Goal: Task Accomplishment & Management: Use online tool/utility

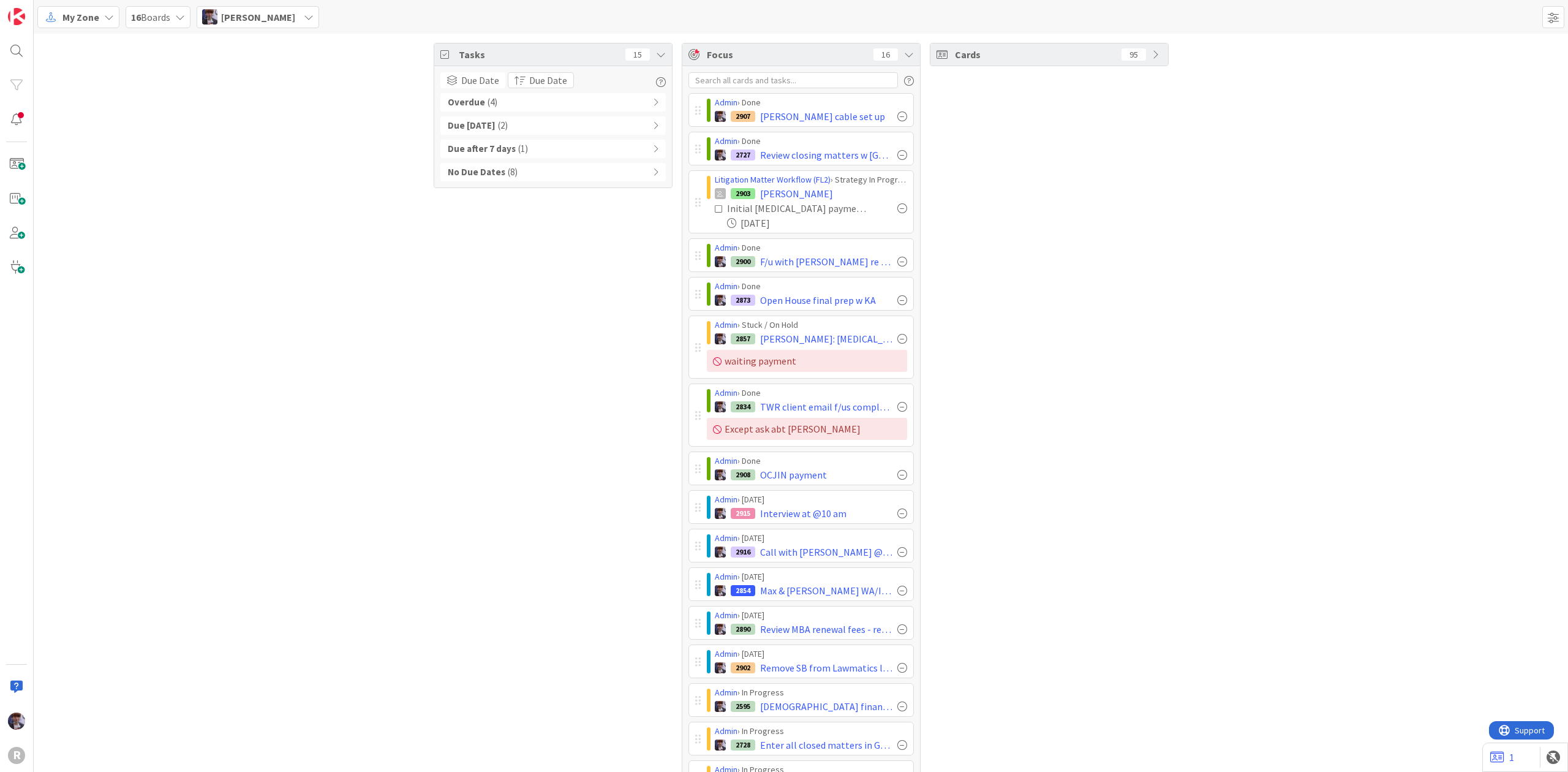
click at [597, 108] on div "Overdue ( 4 )" at bounding box center [553, 102] width 225 height 18
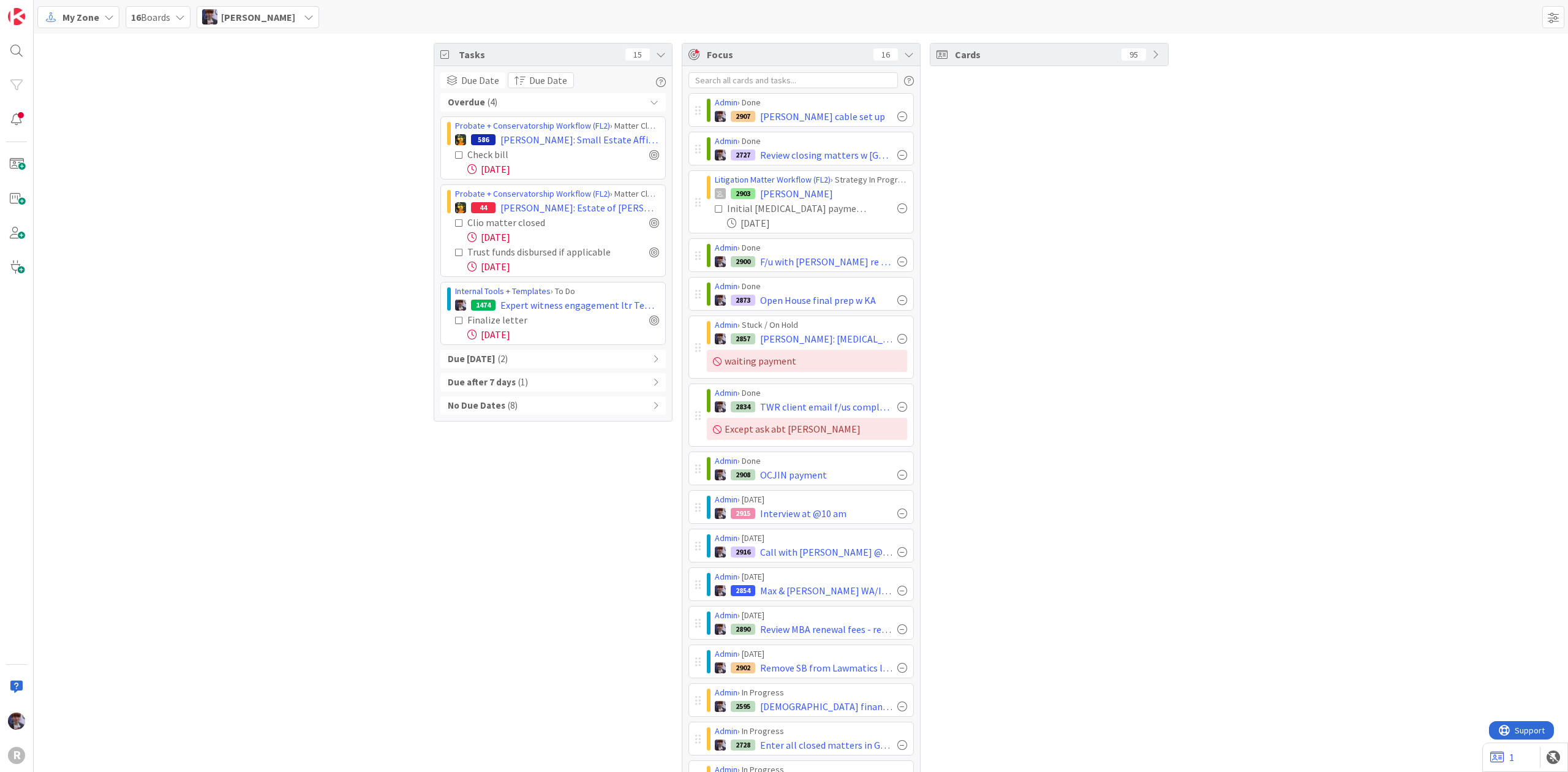
click at [597, 108] on div "Overdue ( 4 )" at bounding box center [553, 102] width 225 height 18
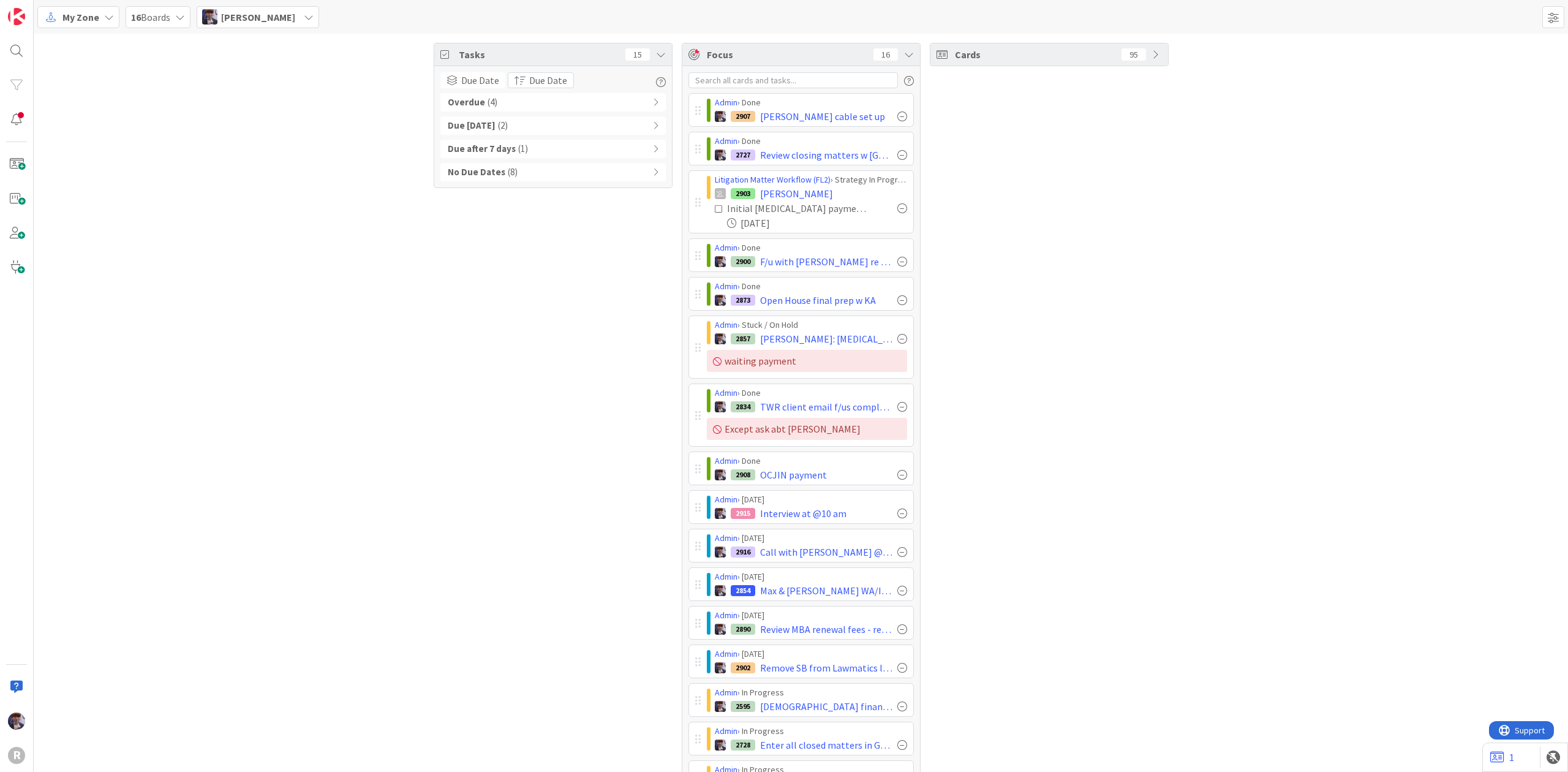
click at [516, 123] on div "Due [DATE] ( 2 )" at bounding box center [553, 125] width 225 height 18
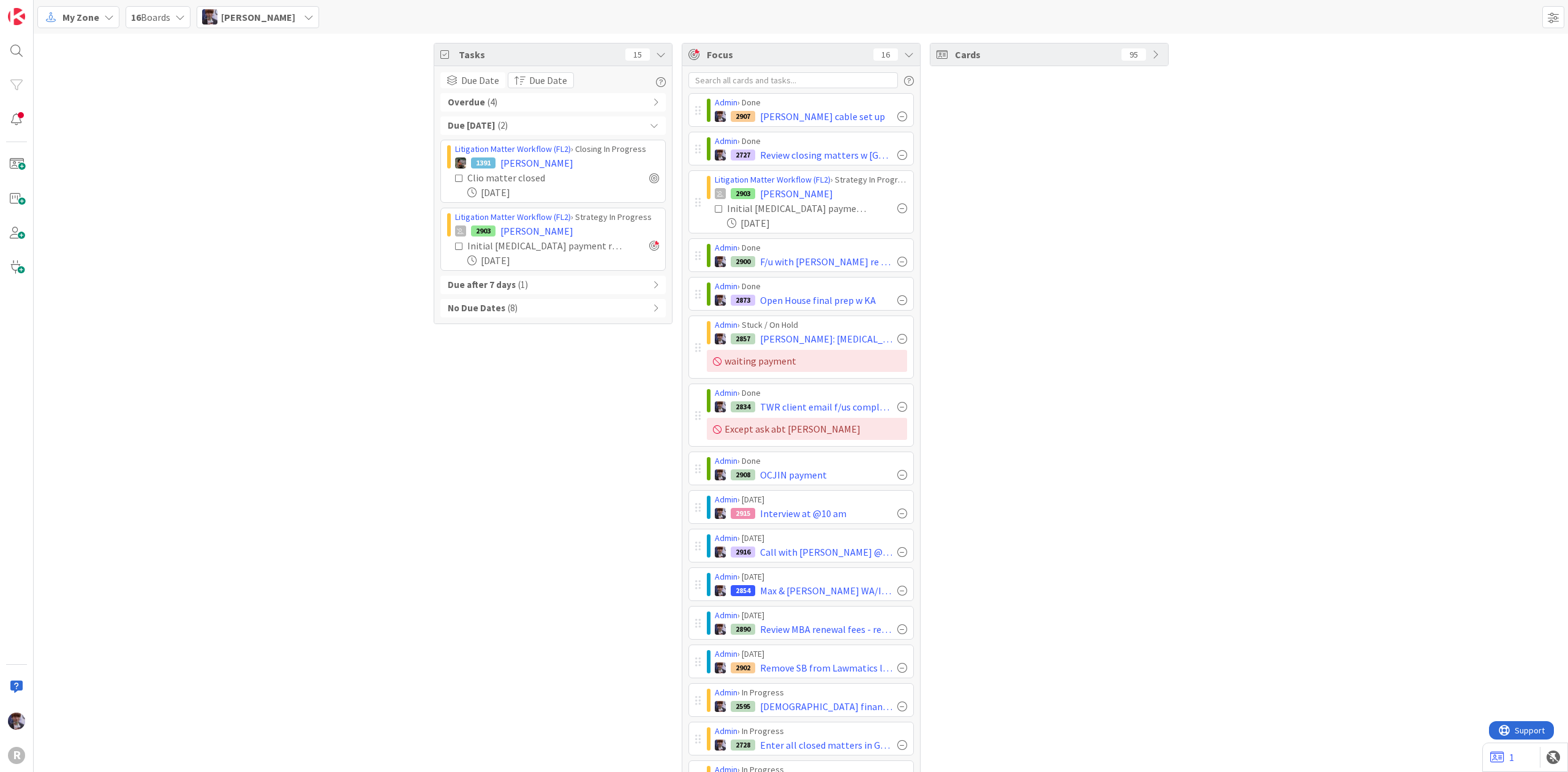
click at [516, 128] on div "Due [DATE] ( 2 )" at bounding box center [553, 125] width 225 height 18
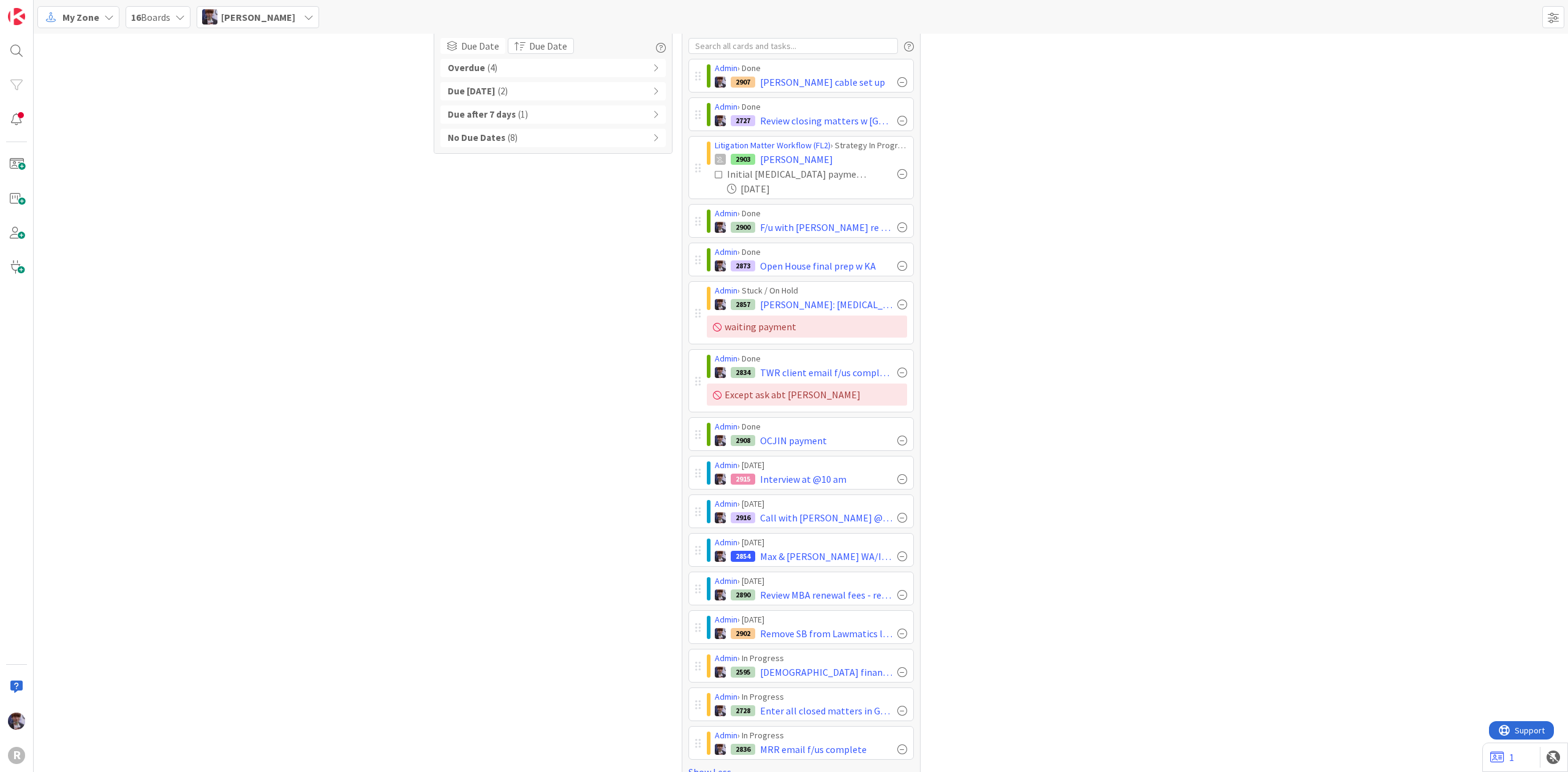
scroll to position [64, 0]
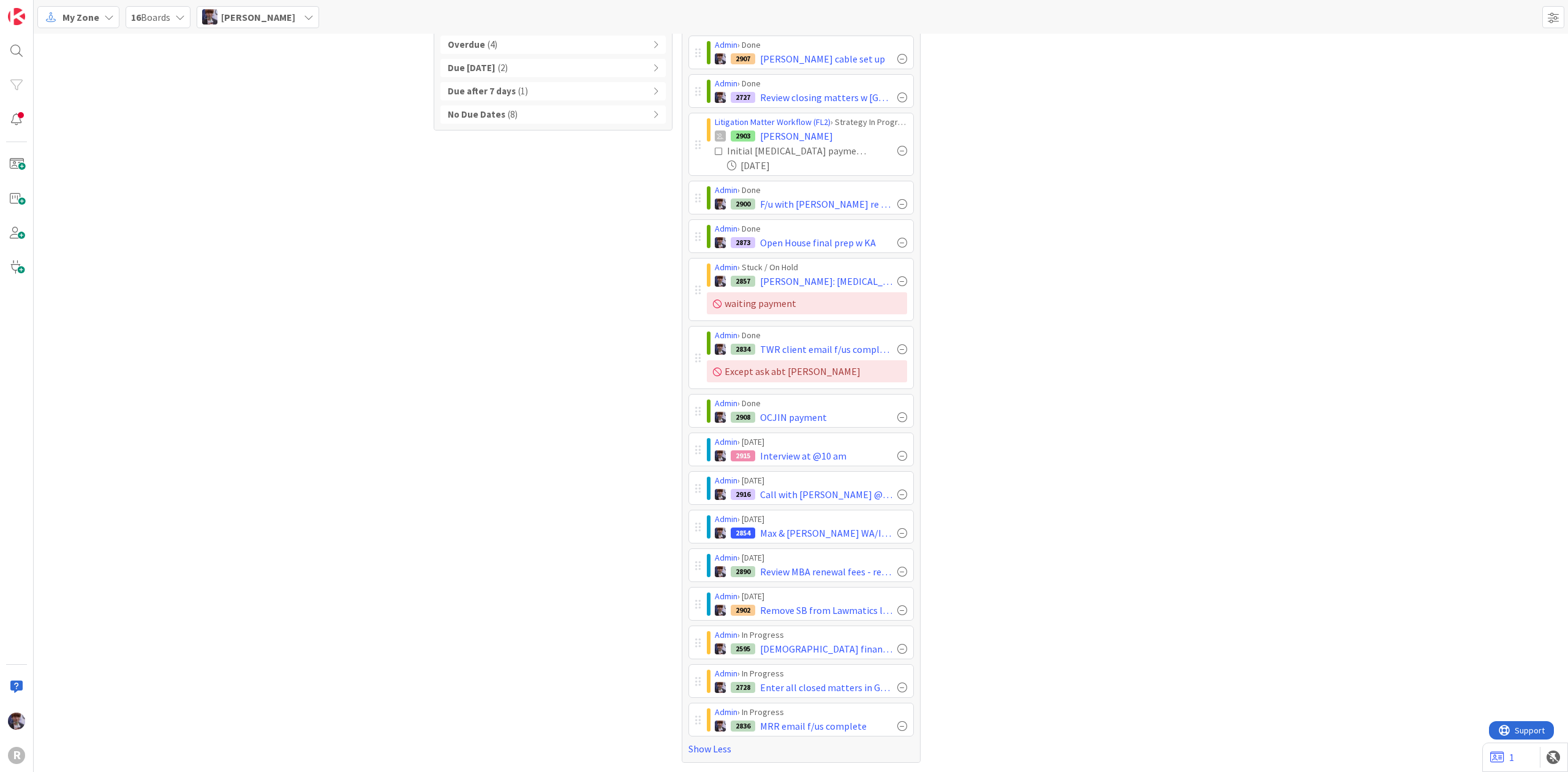
click at [1022, 567] on div "Cards 95" at bounding box center [1050, 373] width 239 height 778
click at [1394, 318] on div "Tasks 15 Due Date Due Date Overdue ( 4 ) Due [DATE] ( 2 ) Due after 7 days ( 1 …" at bounding box center [801, 374] width 1534 height 796
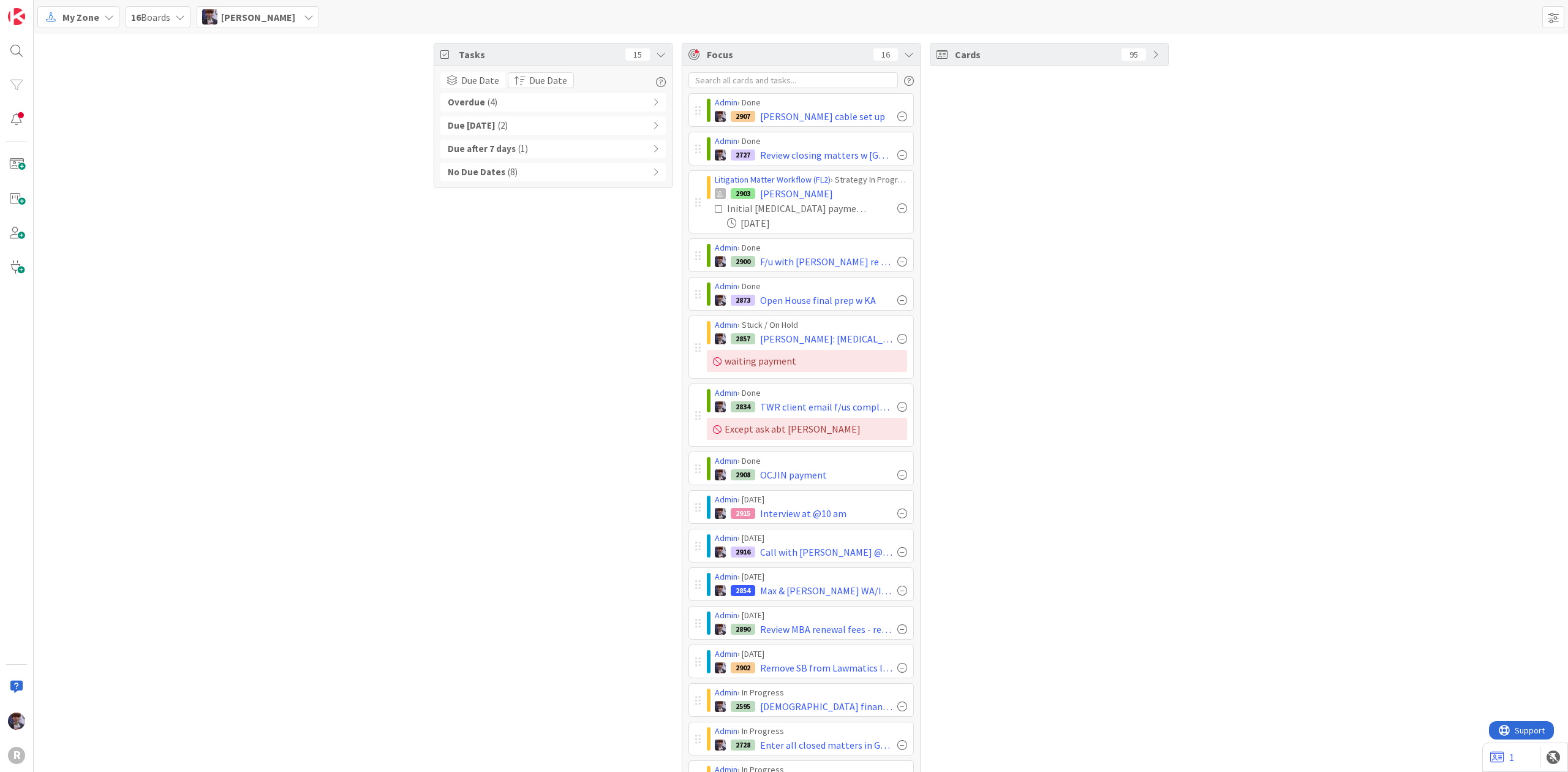
drag, startPoint x: 79, startPoint y: 37, endPoint x: 83, endPoint y: 28, distance: 9.8
click at [79, 37] on div "Tasks 15 Due Date Due Date Overdue ( 4 ) Due [DATE] ( 2 ) Due after 7 days ( 1 …" at bounding box center [801, 432] width 1534 height 796
click at [280, 14] on span "[PERSON_NAME]" at bounding box center [258, 18] width 74 height 15
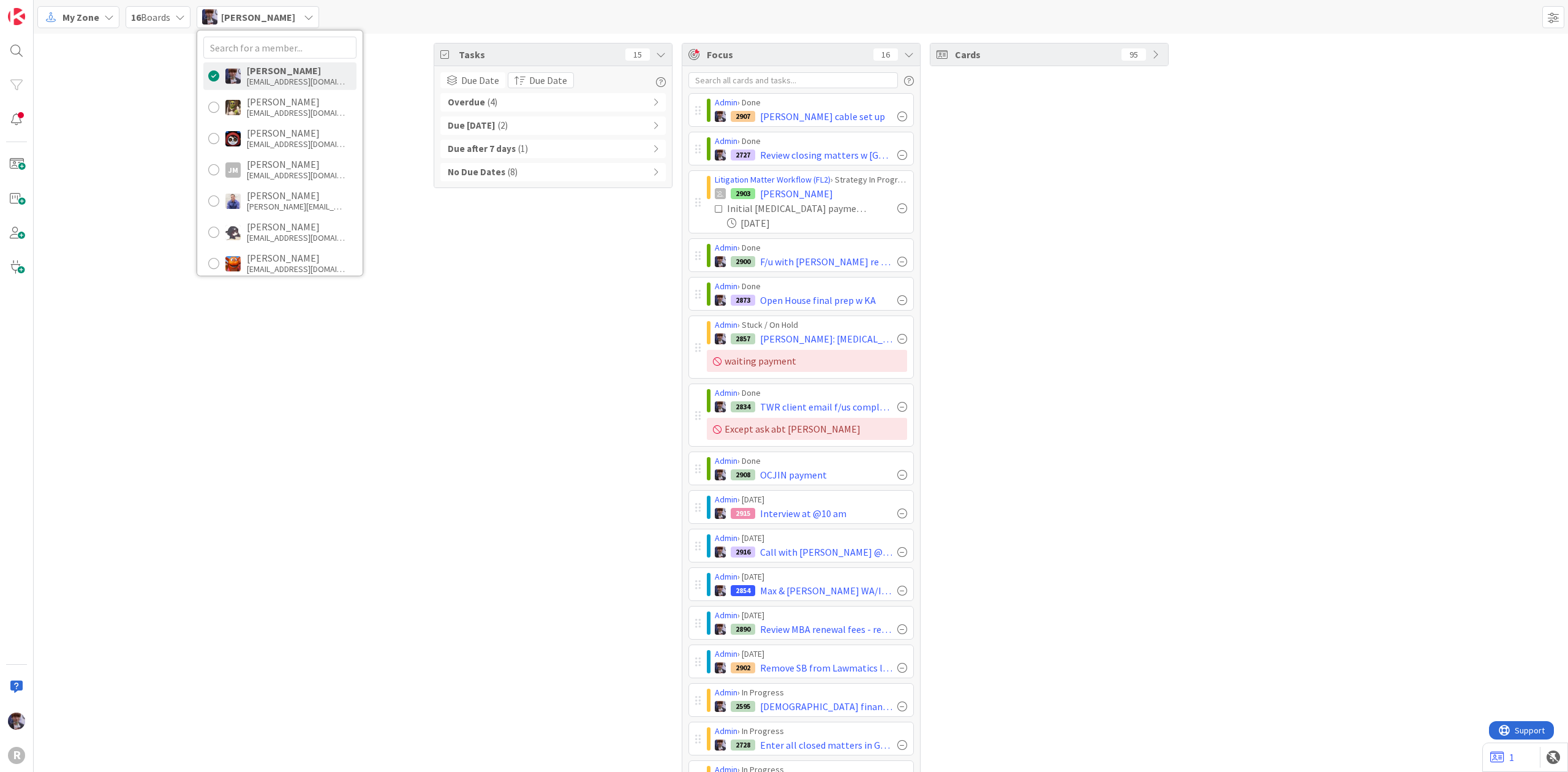
click at [111, 18] on icon at bounding box center [109, 18] width 10 height 10
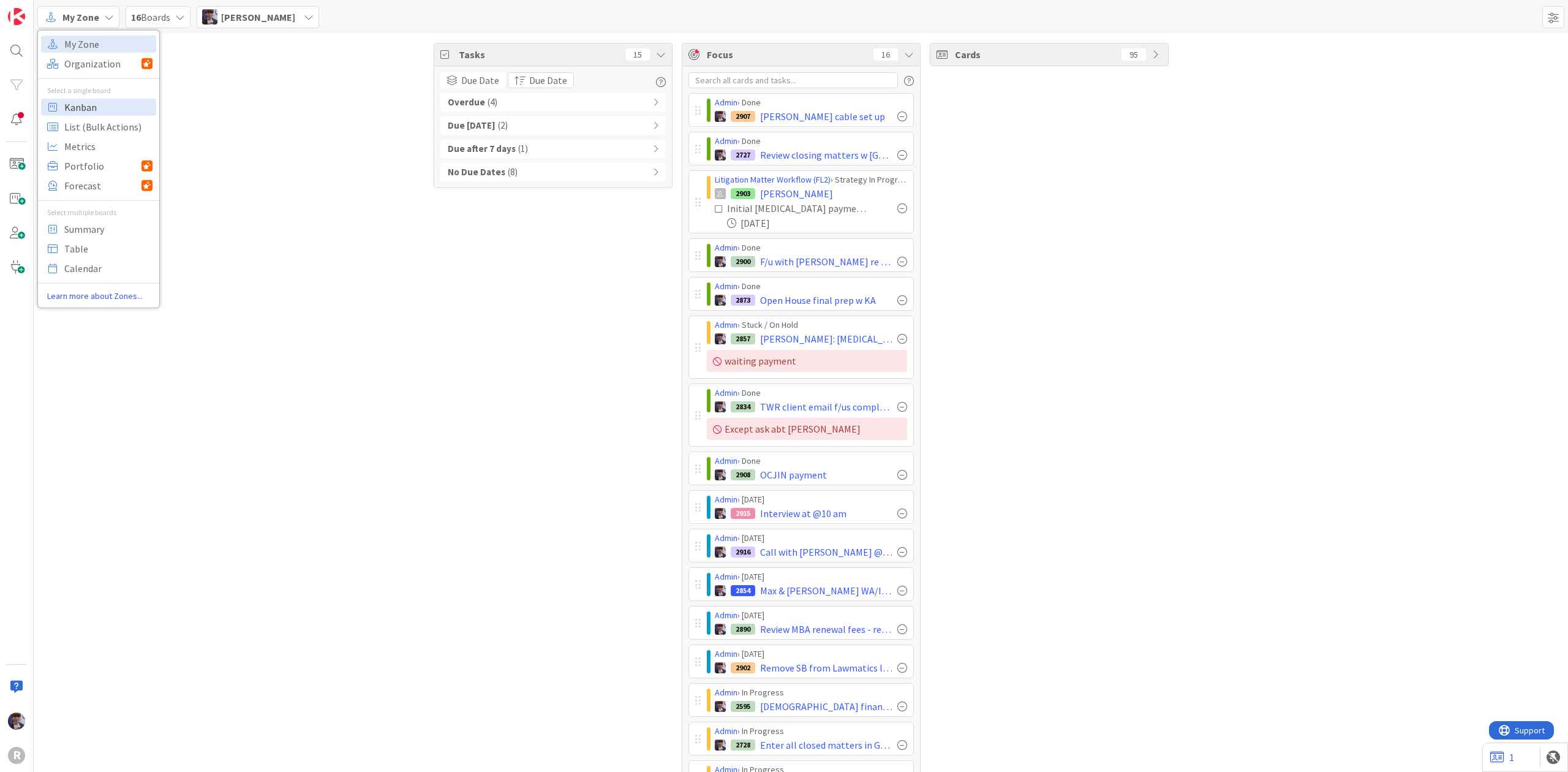
click at [102, 99] on span "Kanban" at bounding box center [108, 106] width 88 height 18
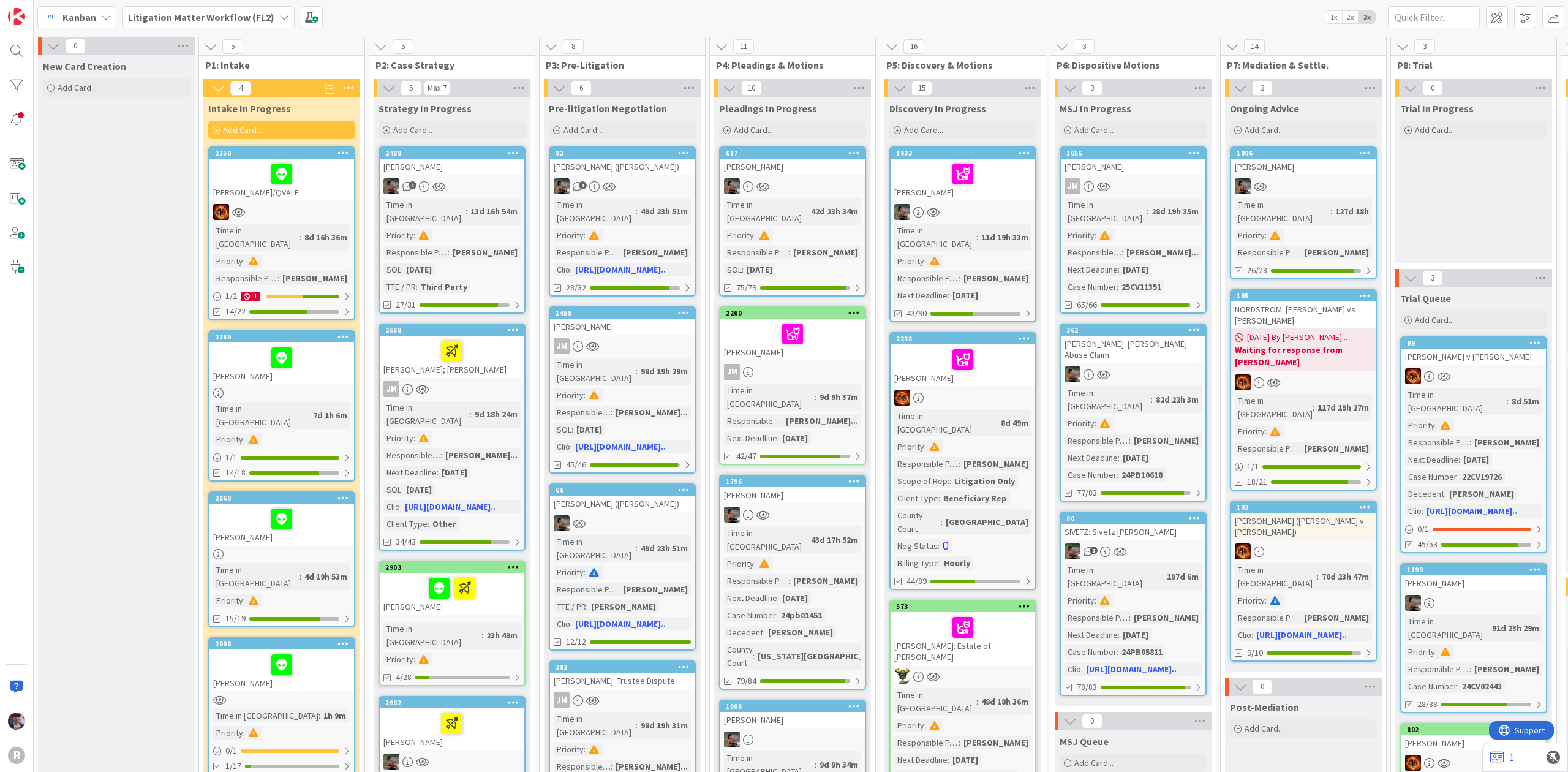
click at [253, 5] on div "Kanban Litigation Matter Workflow (FL2) 1x 2x 3x" at bounding box center [801, 17] width 1534 height 34
click at [253, 11] on b "Litigation Matter Workflow (FL2)" at bounding box center [201, 18] width 146 height 13
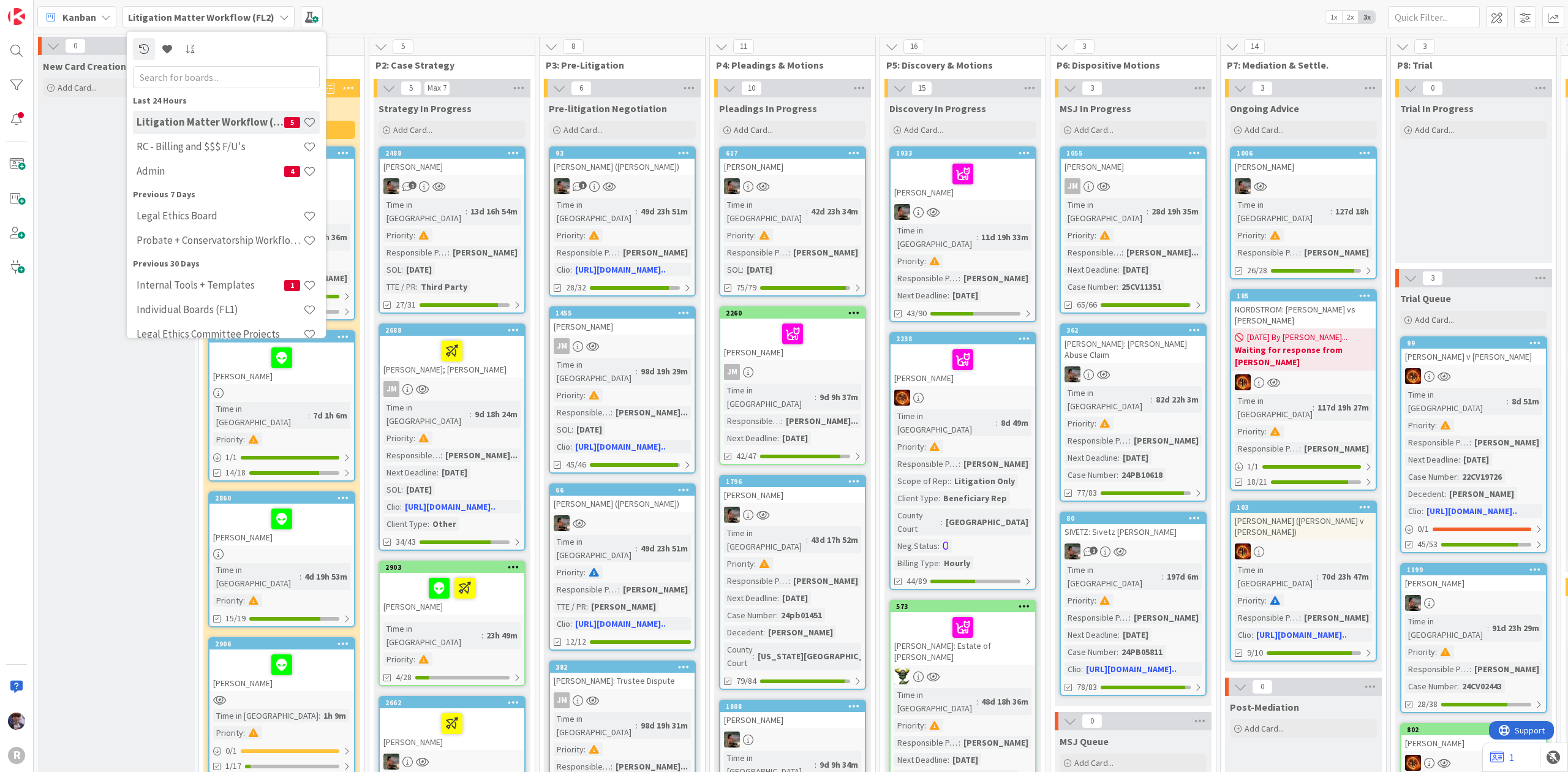
click at [217, 163] on div "Admin 4" at bounding box center [226, 171] width 187 height 23
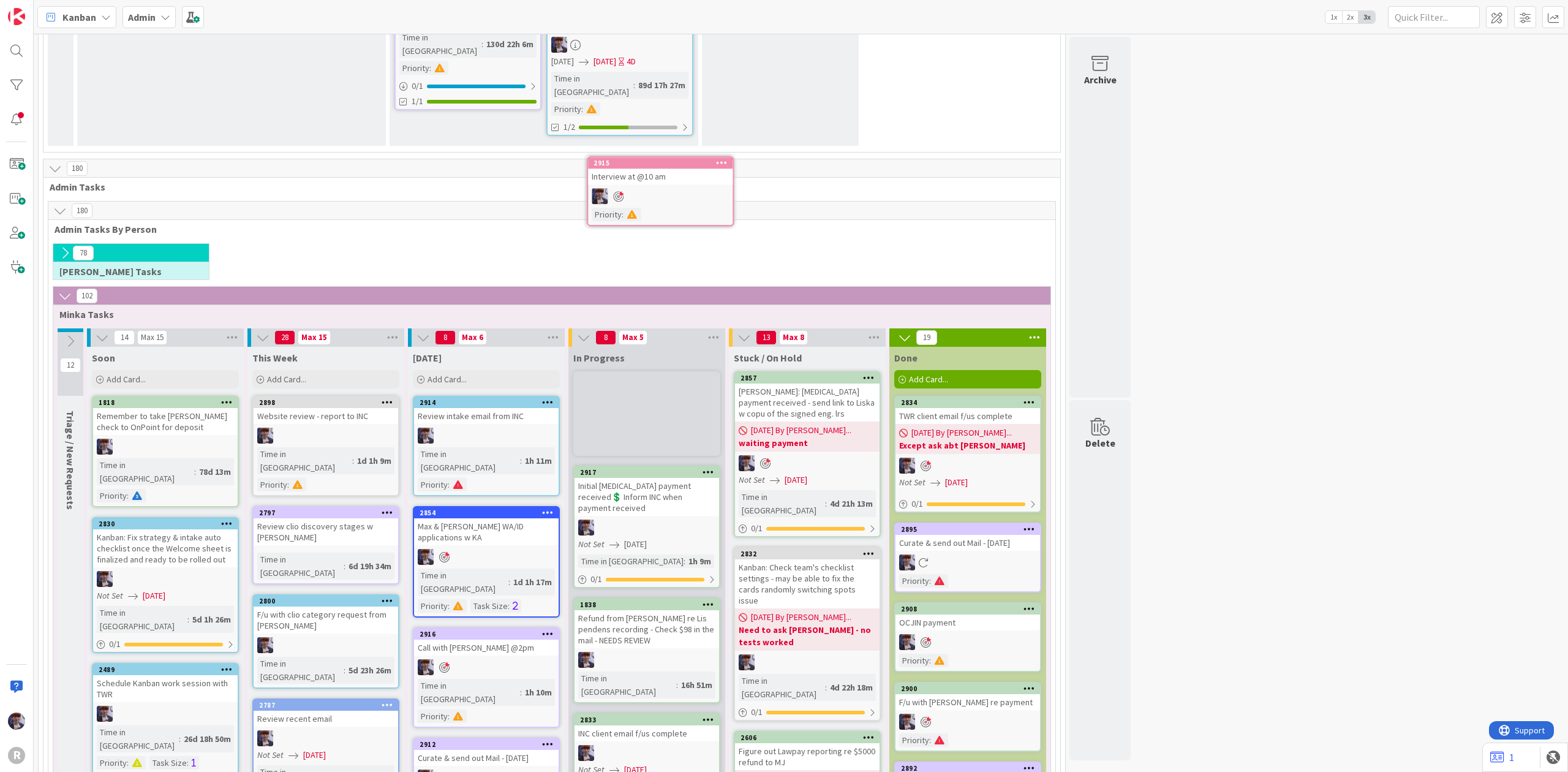
scroll to position [2116, 0]
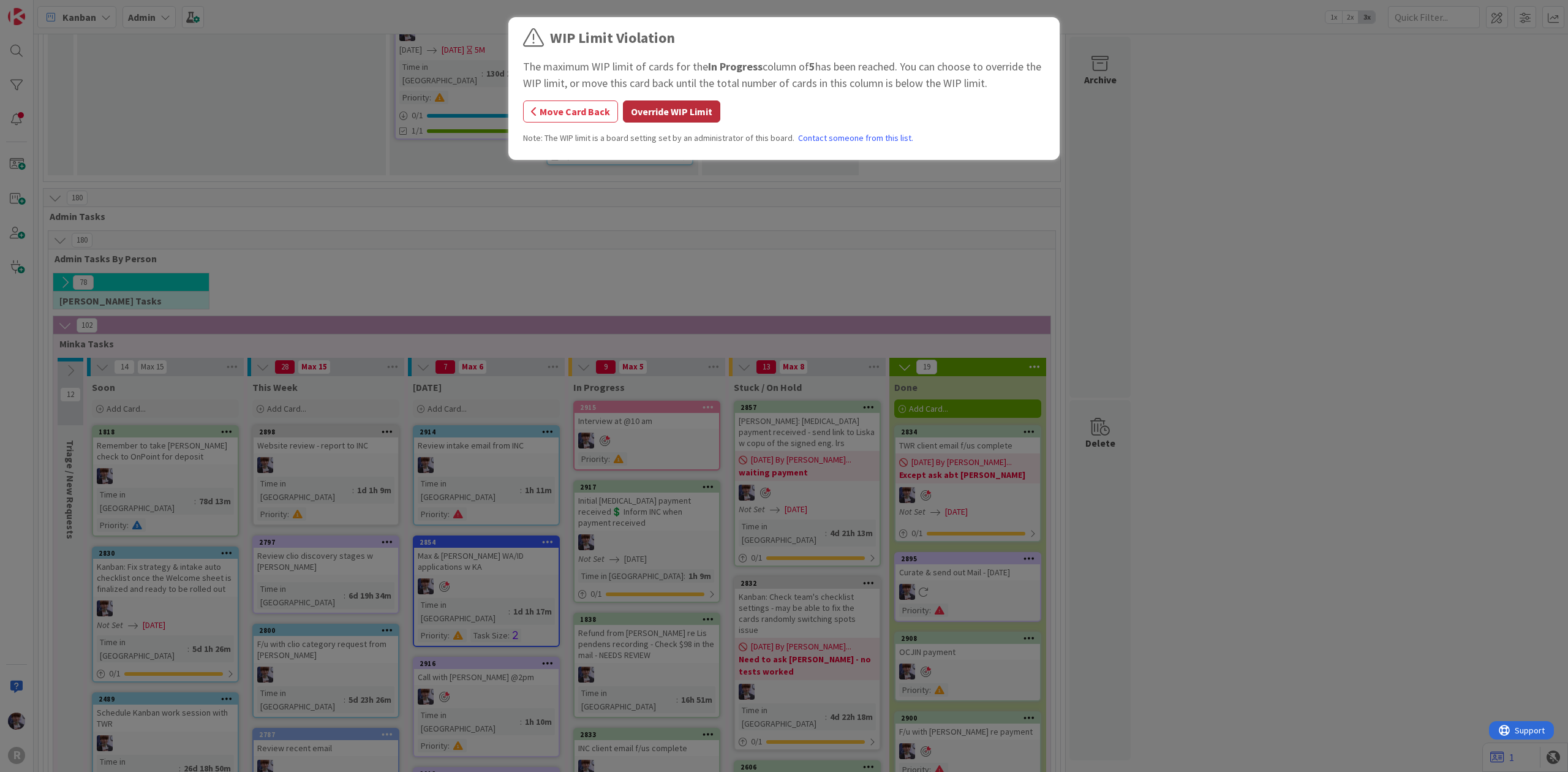
click at [664, 113] on button "Override WIP Limit" at bounding box center [672, 111] width 98 height 22
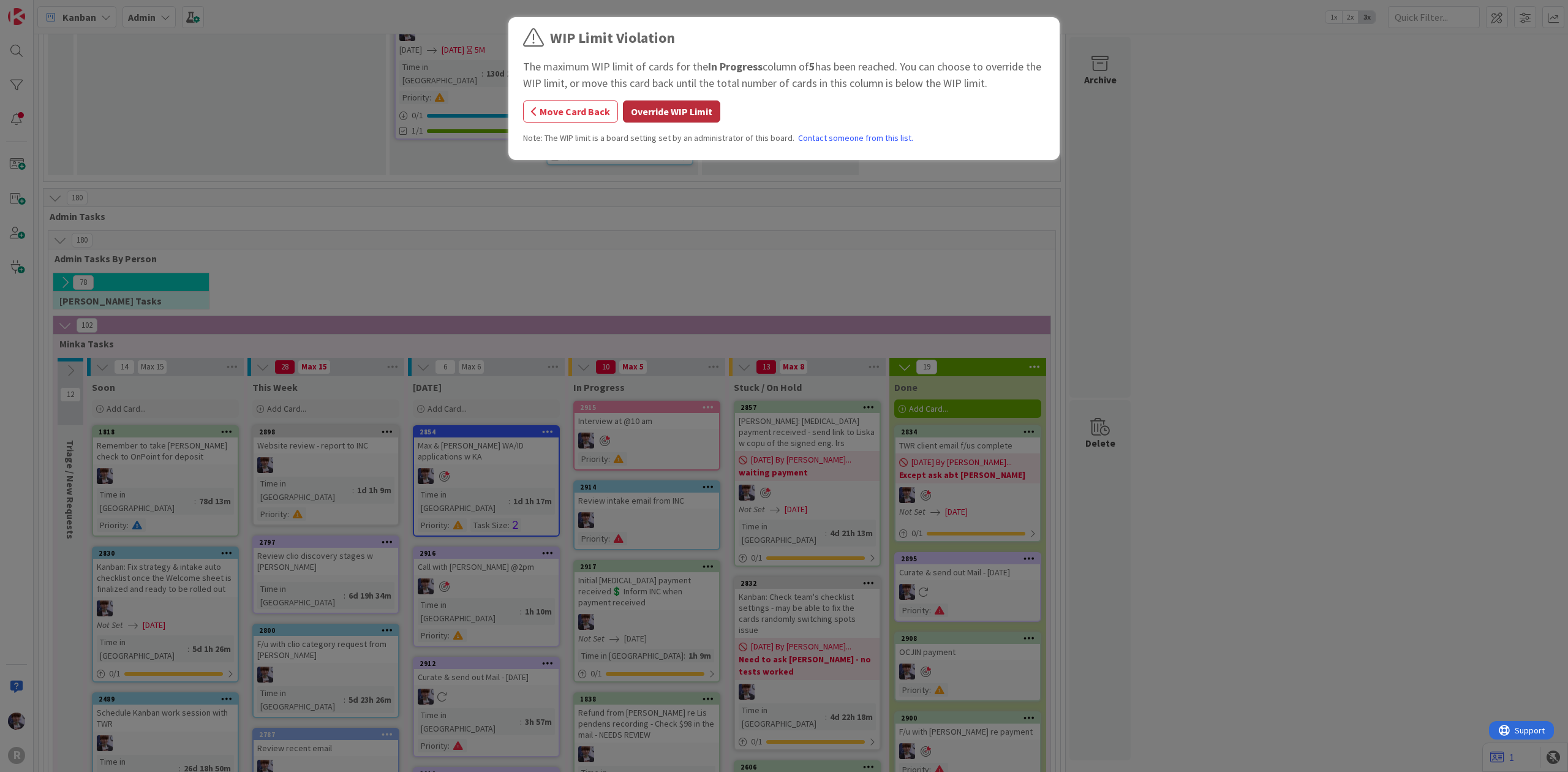
click at [670, 108] on button "Override WIP Limit" at bounding box center [672, 111] width 98 height 22
